Goal: Task Accomplishment & Management: Use online tool/utility

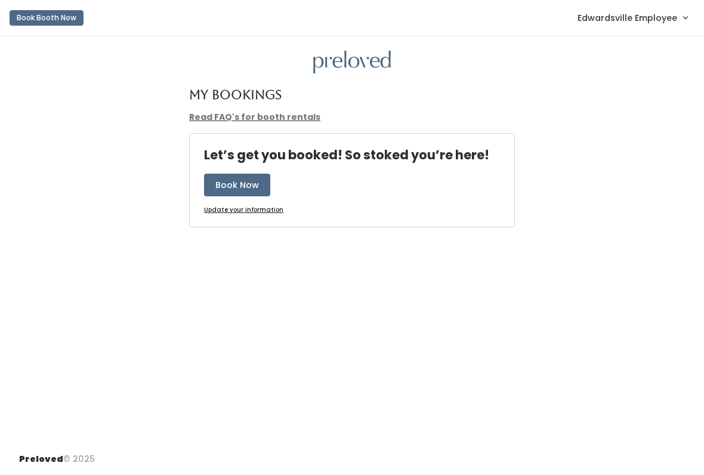
click at [622, 26] on link "Edwardsville Employee" at bounding box center [633, 18] width 134 height 26
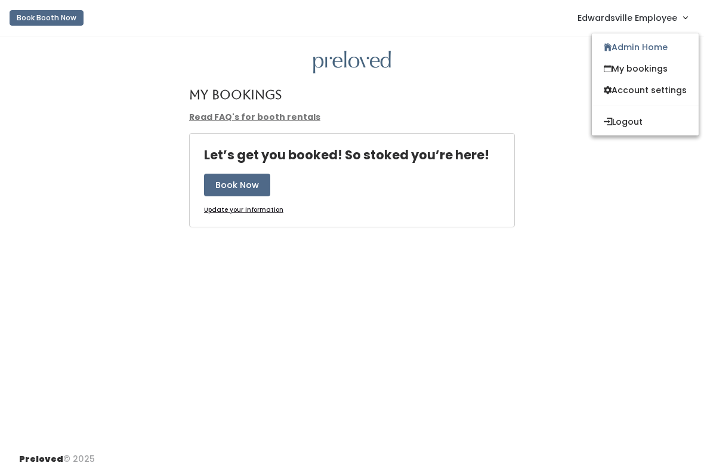
click at [645, 70] on link "My bookings" at bounding box center [645, 68] width 107 height 21
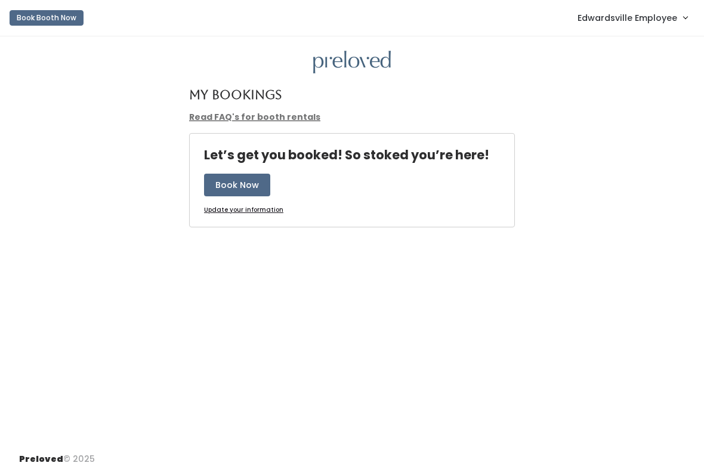
click at [615, 20] on span "Edwardsville Employee" at bounding box center [628, 17] width 100 height 13
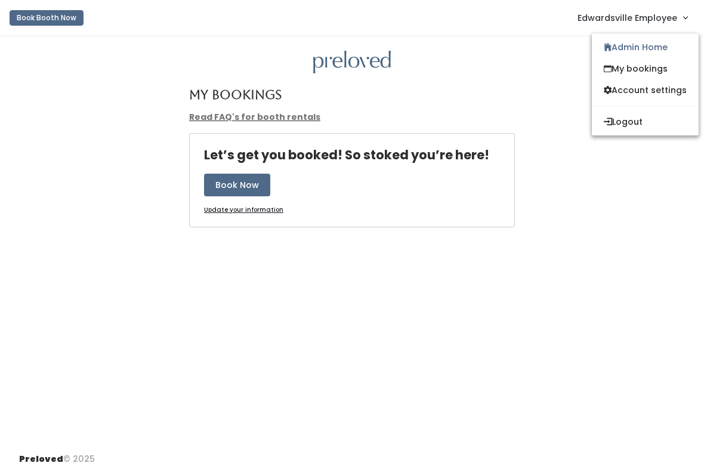
click at [651, 43] on link "Admin Home" at bounding box center [645, 46] width 107 height 21
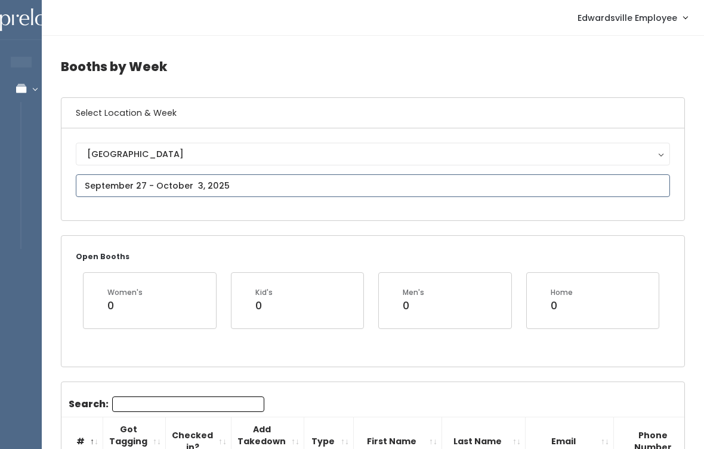
click at [209, 184] on input "text" at bounding box center [373, 185] width 594 height 23
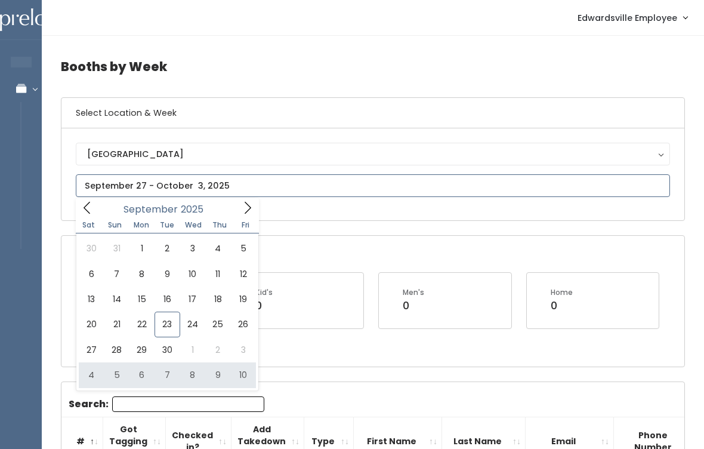
type input "October 4 to October 10"
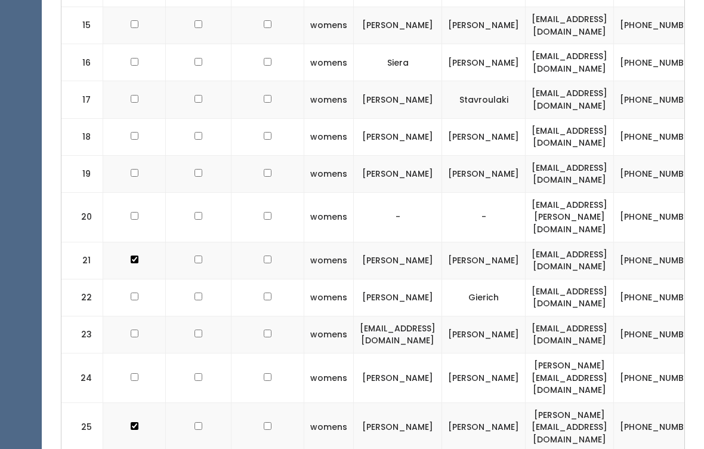
scroll to position [991, 0]
click at [131, 292] on input "checkbox" at bounding box center [135, 296] width 8 height 8
checkbox input "true"
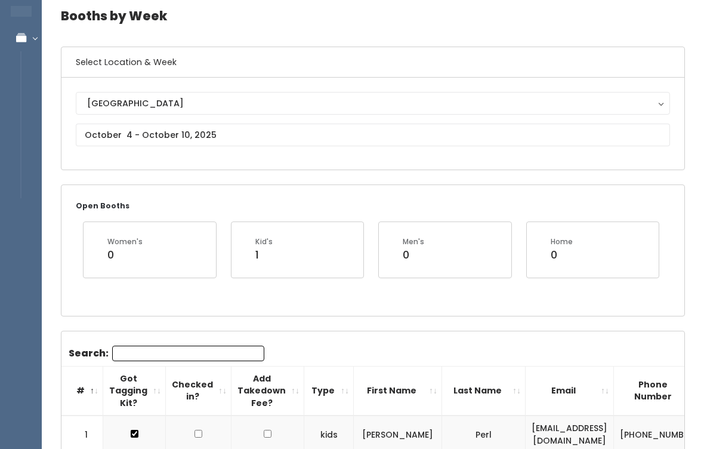
scroll to position [0, 0]
